Goal: Information Seeking & Learning: Check status

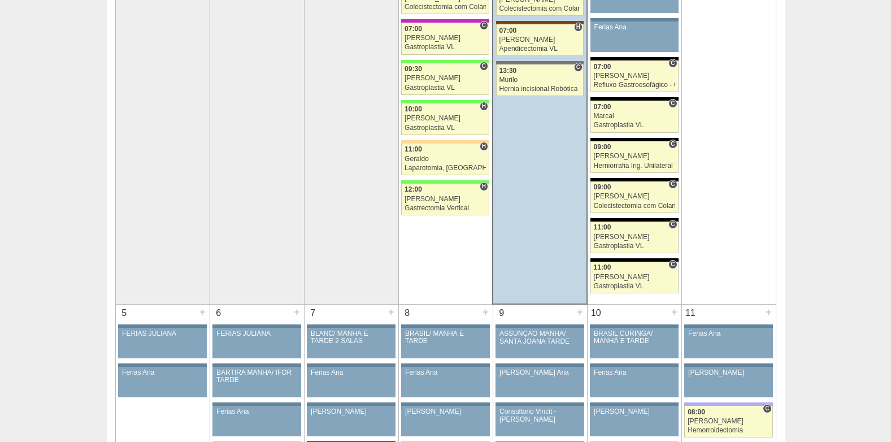
scroll to position [282, 0]
click at [443, 198] on div "Nathan" at bounding box center [444, 198] width 81 height 7
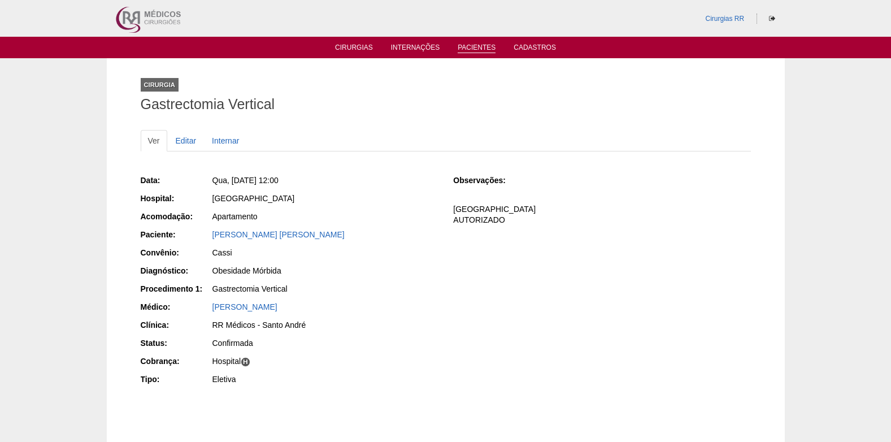
click at [466, 47] on link "Pacientes" at bounding box center [476, 48] width 38 height 10
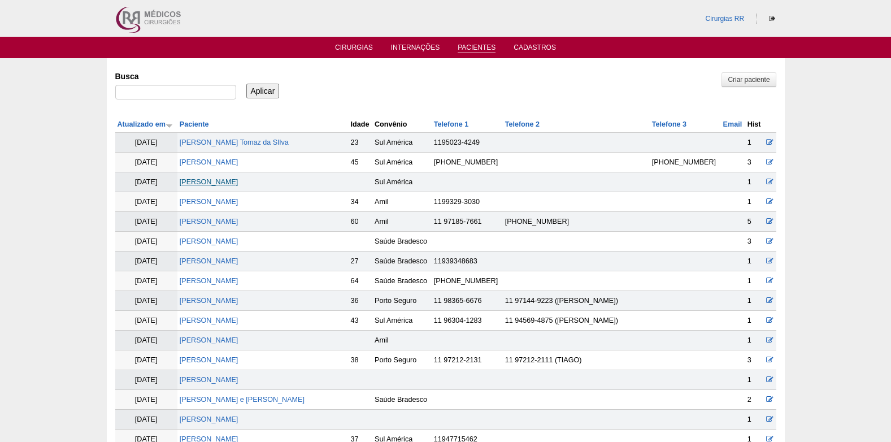
click at [231, 182] on link "[PERSON_NAME]" at bounding box center [209, 182] width 59 height 8
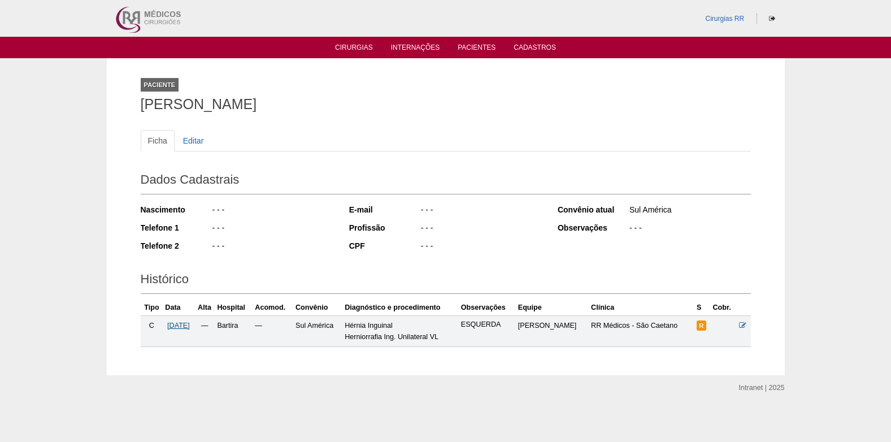
click at [186, 321] on span "[DATE]" at bounding box center [178, 325] width 23 height 8
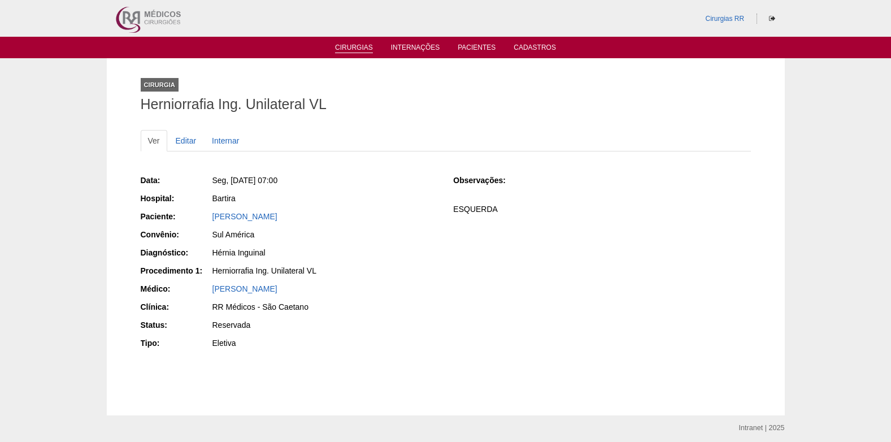
click at [352, 45] on link "Cirurgias" at bounding box center [354, 48] width 38 height 10
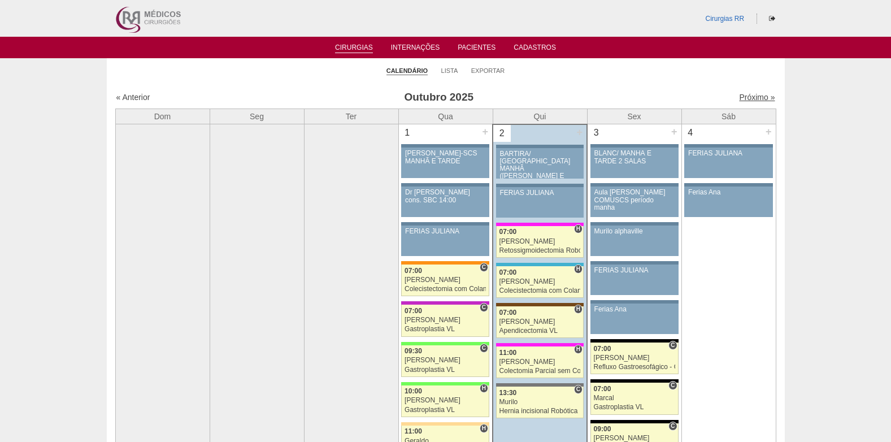
click at [747, 98] on link "Próximo »" at bounding box center [757, 97] width 36 height 9
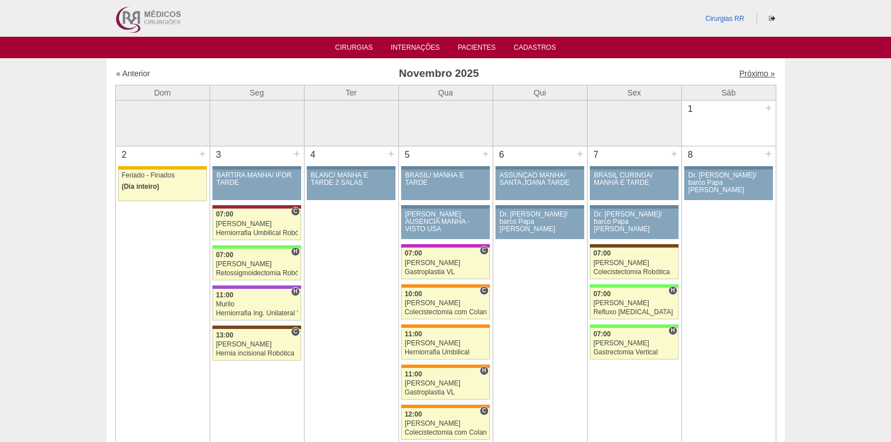
click at [747, 72] on link "Próximo »" at bounding box center [757, 73] width 36 height 9
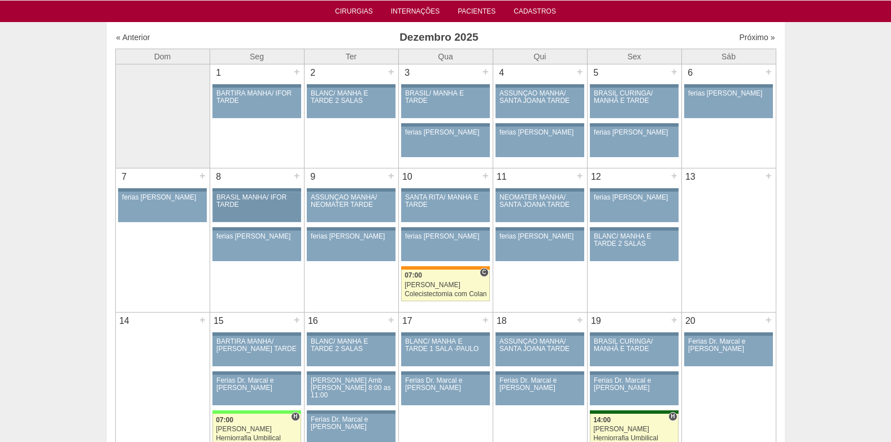
scroll to position [56, 0]
